Goal: Find contact information: Find contact information

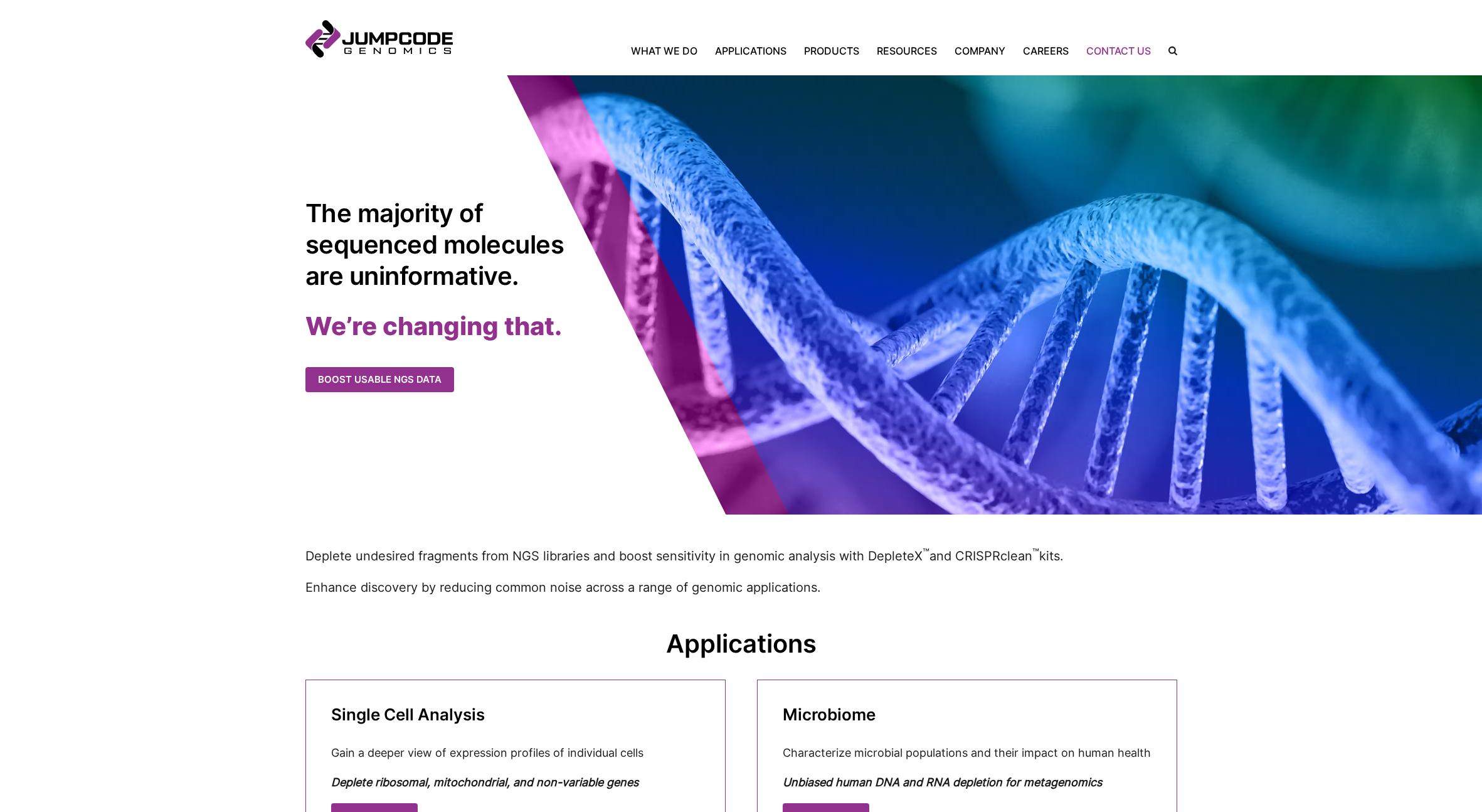
click at [1133, 49] on link "Contact Us" at bounding box center [1119, 50] width 82 height 15
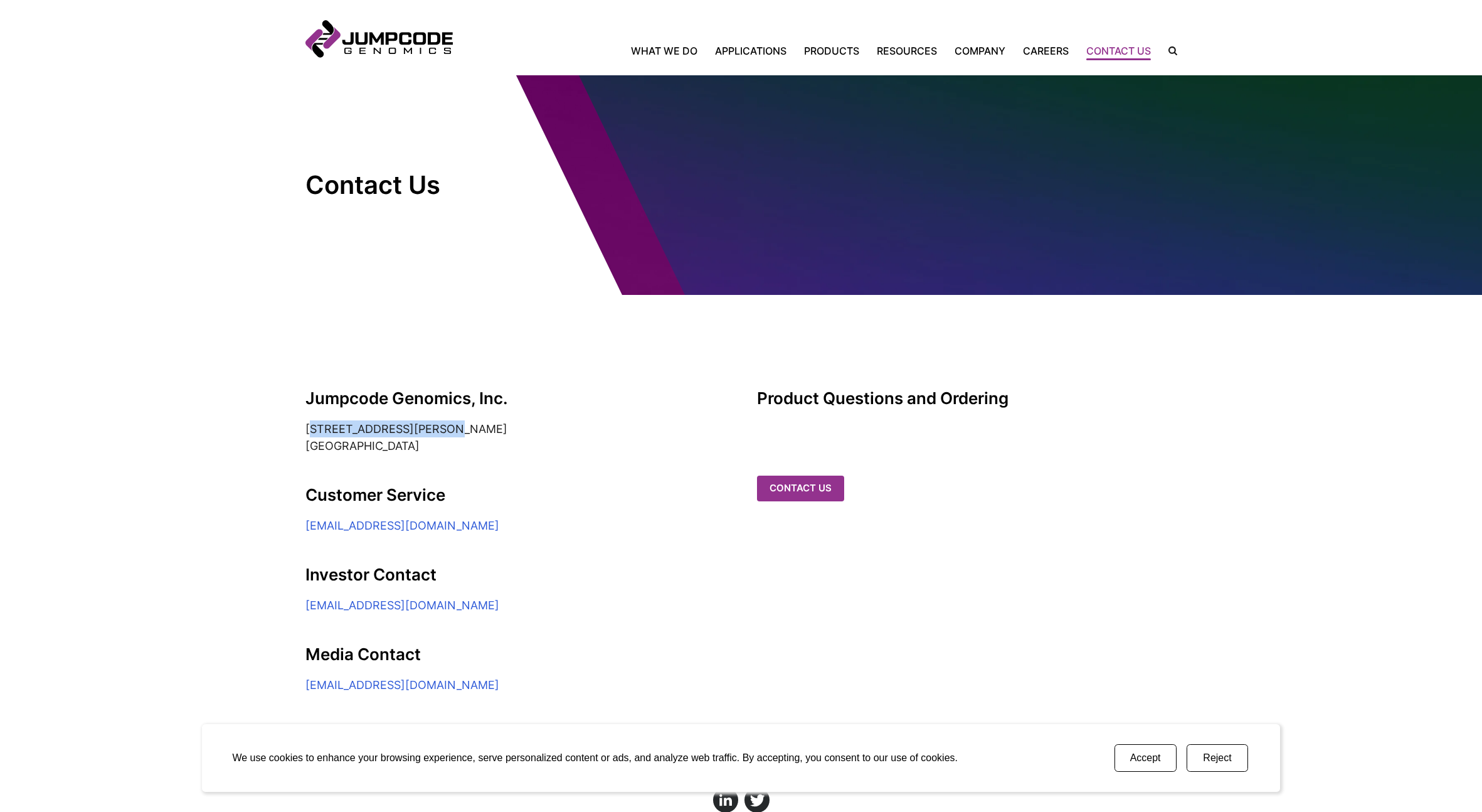
drag, startPoint x: 299, startPoint y: 426, endPoint x: 436, endPoint y: 426, distance: 137.0
click at [436, 426] on section "Jumpcode Genomics, Inc. [STREET_ADDRESS][PERSON_NAME] Customer Service [EMAIL_A…" at bounding box center [741, 494] width 1482 height 399
copy address "[STREET_ADDRESS][PERSON_NAME]"
